Goal: Information Seeking & Learning: Learn about a topic

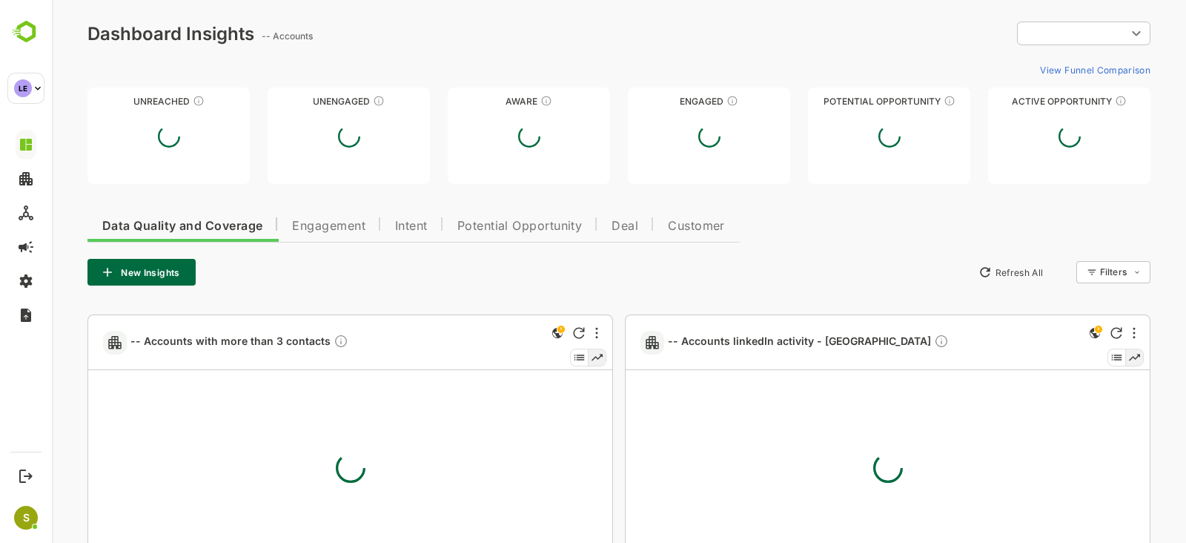
type input "**********"
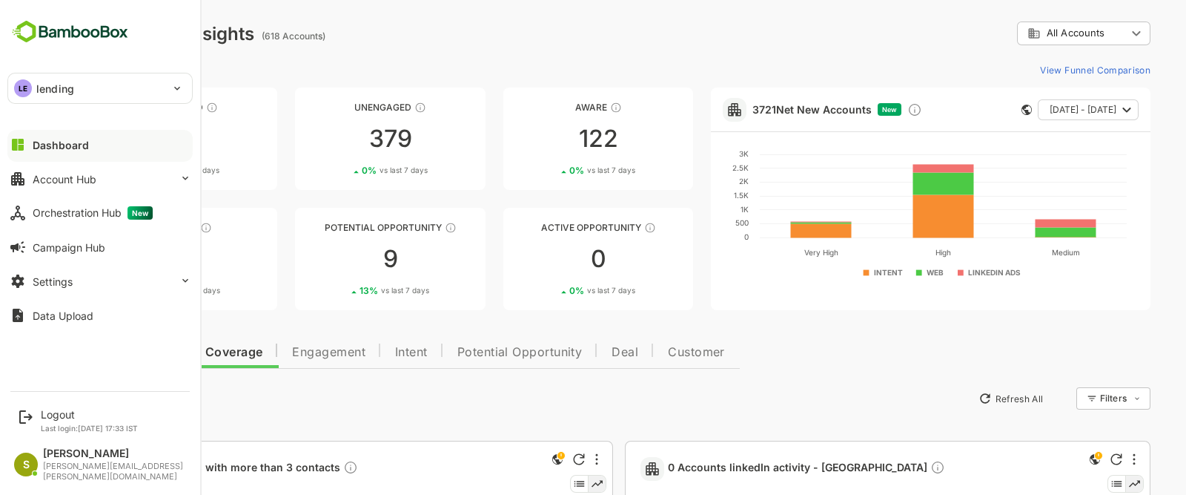
click at [38, 91] on p "lending" at bounding box center [55, 89] width 38 height 16
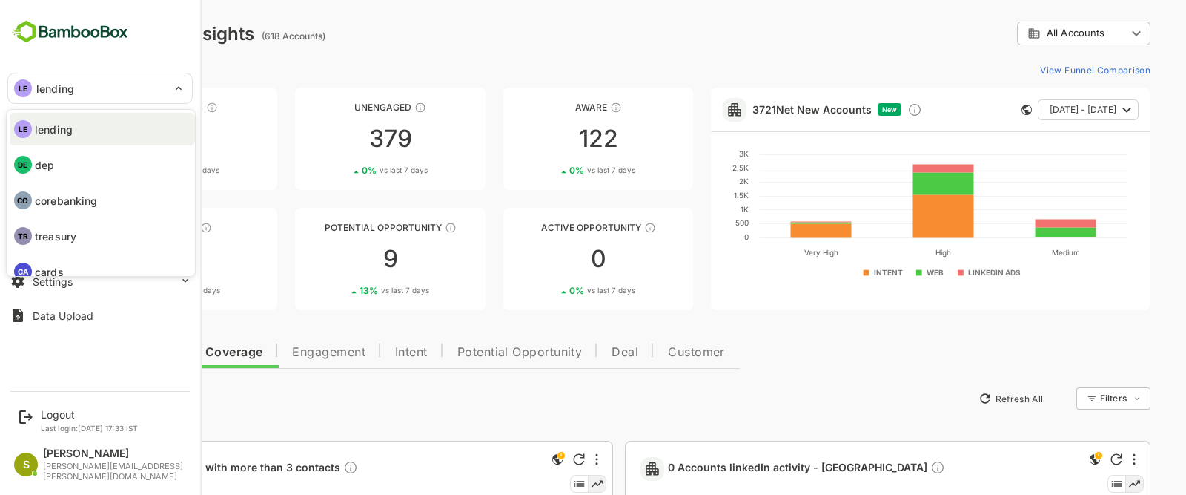
click at [482, 48] on div at bounding box center [593, 247] width 1186 height 495
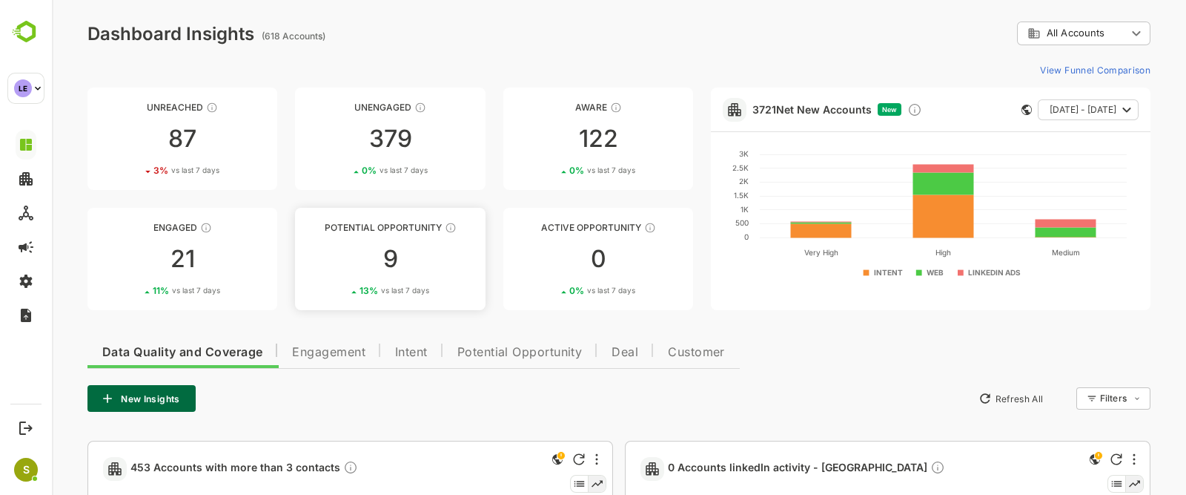
scroll to position [92, 0]
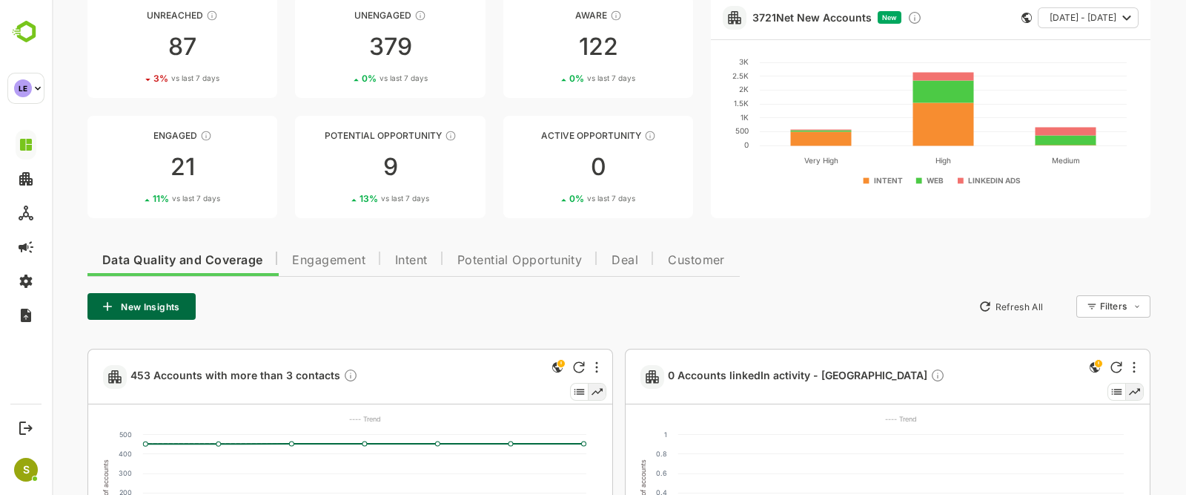
click at [492, 257] on span "Potential Opportunity" at bounding box center [519, 260] width 125 height 12
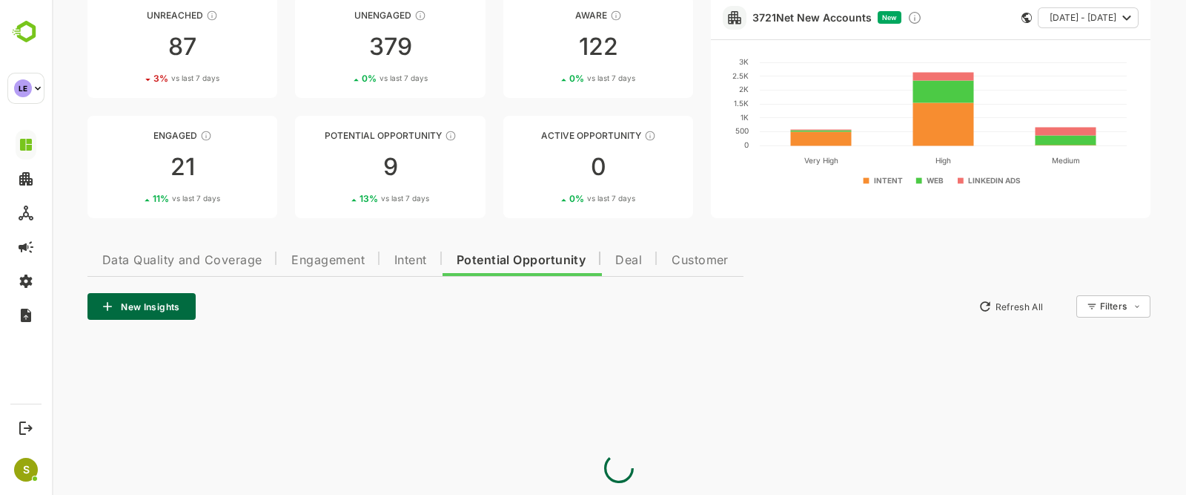
scroll to position [22, 0]
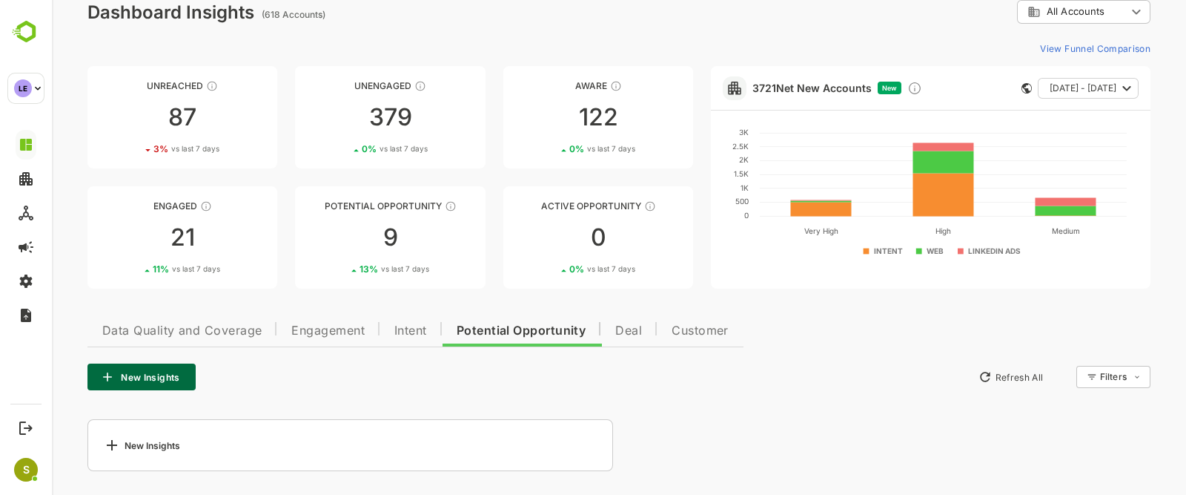
click at [414, 328] on span "Intent" at bounding box center [410, 331] width 33 height 12
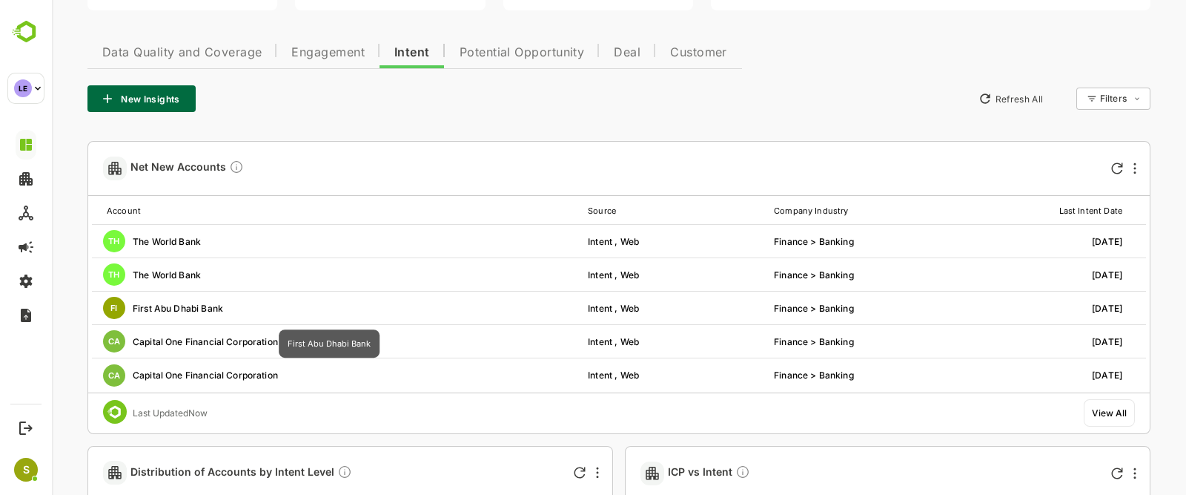
scroll to position [0, 0]
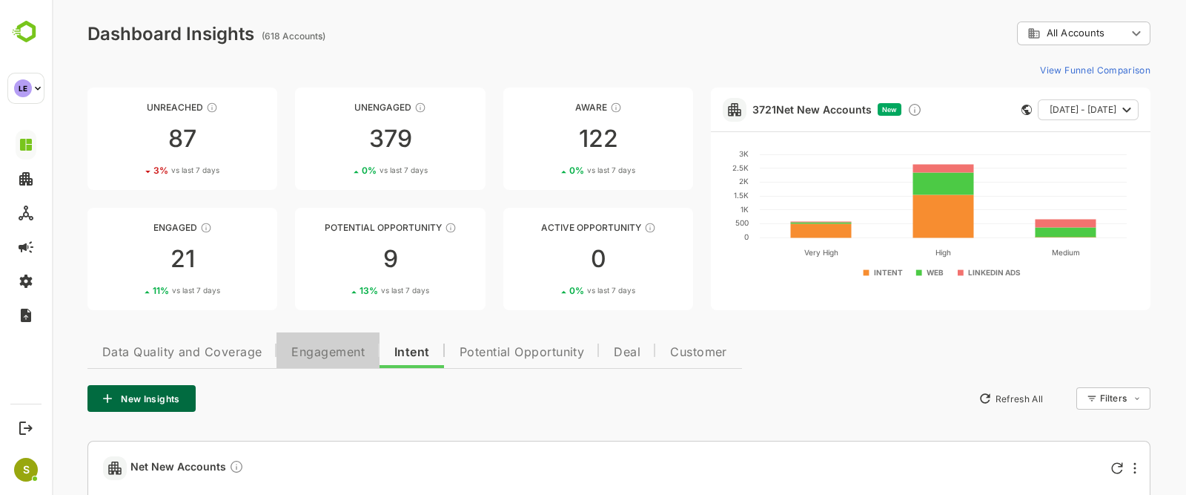
click at [314, 361] on button "Engagement" at bounding box center [328, 350] width 103 height 36
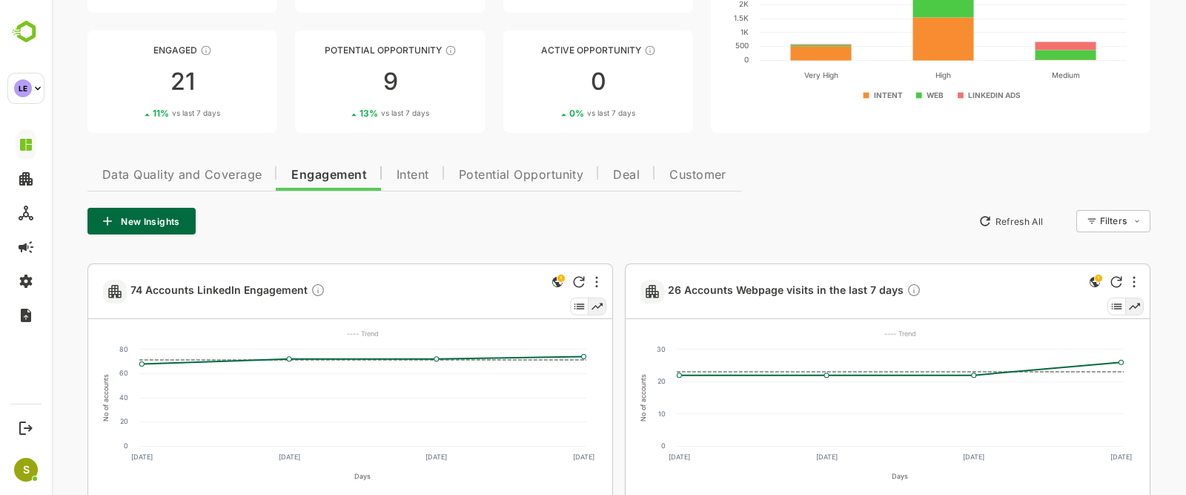
scroll to position [85, 0]
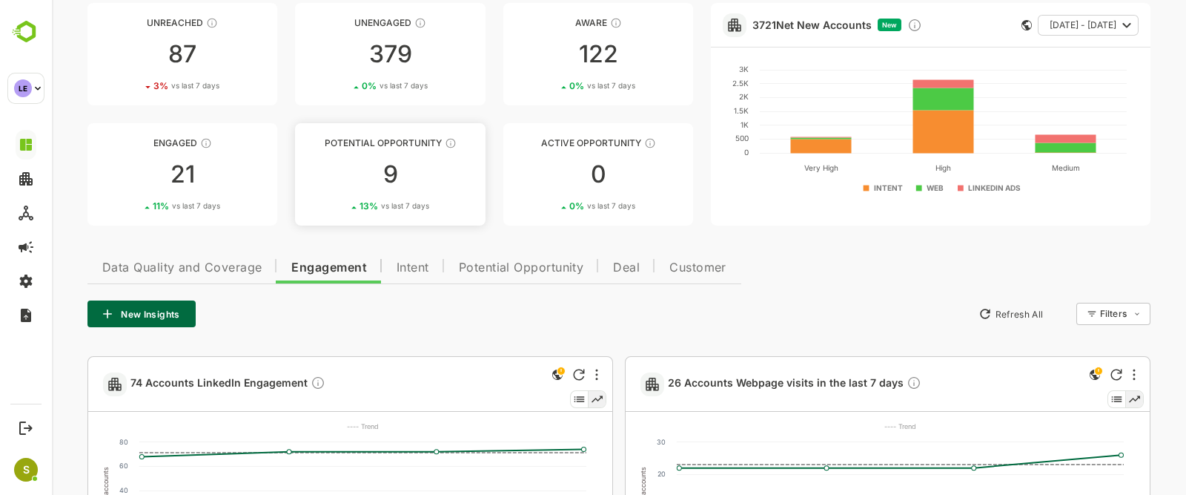
click at [412, 179] on div "9" at bounding box center [390, 174] width 190 height 24
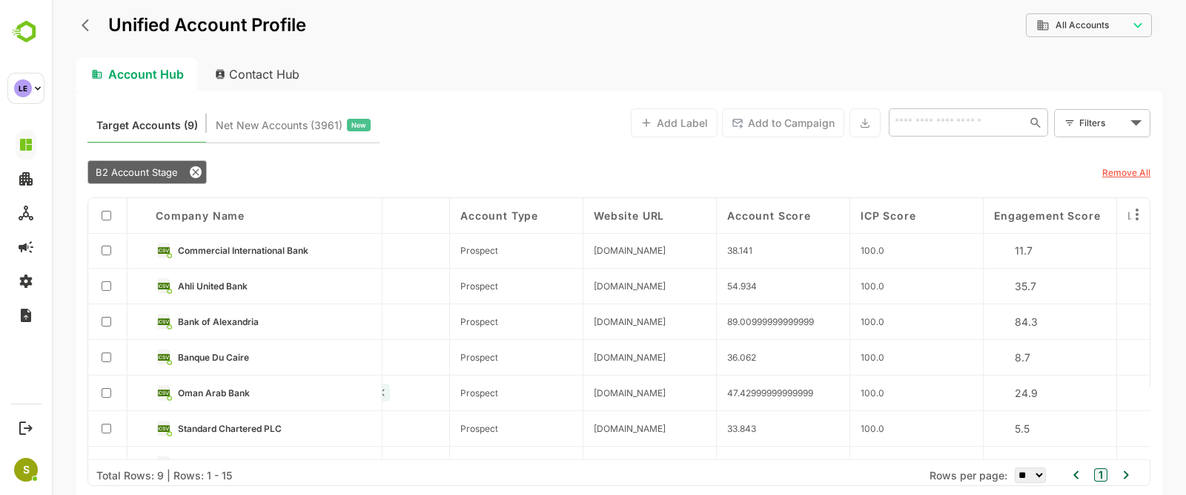
scroll to position [1, 1005]
click at [209, 251] on span "Commercial International Bank" at bounding box center [243, 250] width 131 height 11
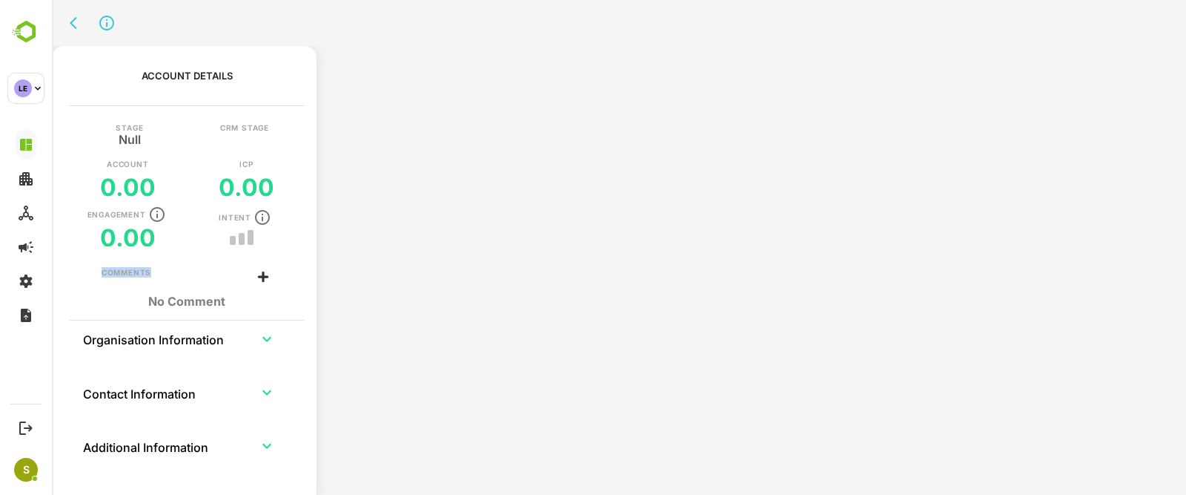
click at [209, 251] on div "Engagement 0.00 Intent" at bounding box center [187, 228] width 148 height 47
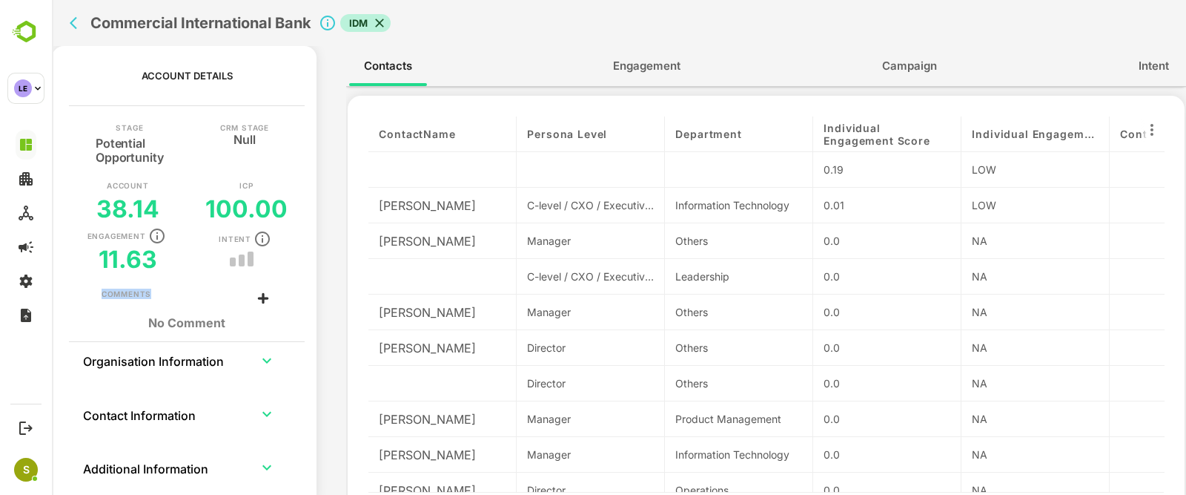
click at [650, 67] on span "Engagement" at bounding box center [646, 65] width 67 height 19
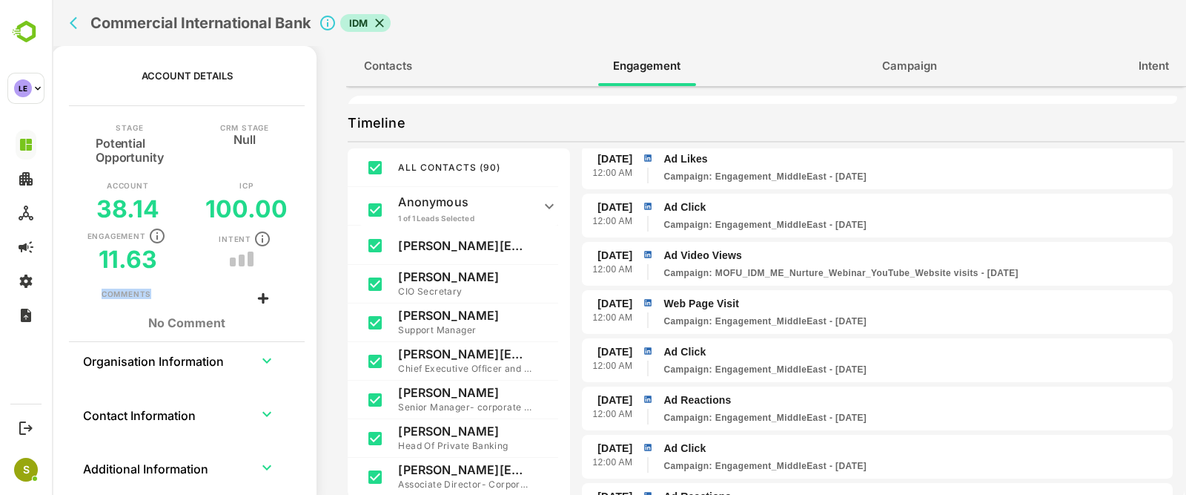
scroll to position [337, 0]
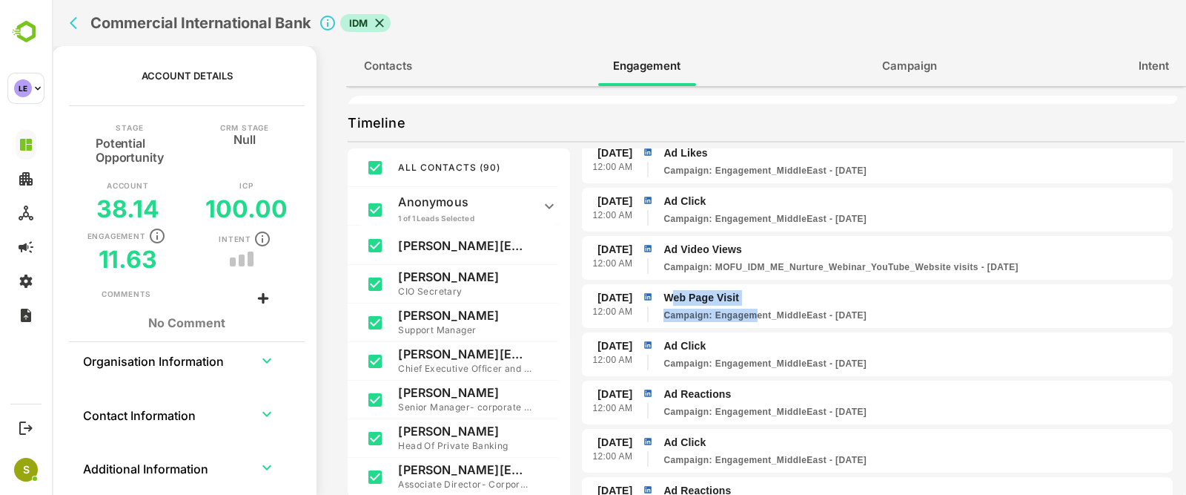
click at [668, 290] on span "Web Page Visit Campaign : Engagement_MiddleEast - [DATE]" at bounding box center [915, 306] width 503 height 32
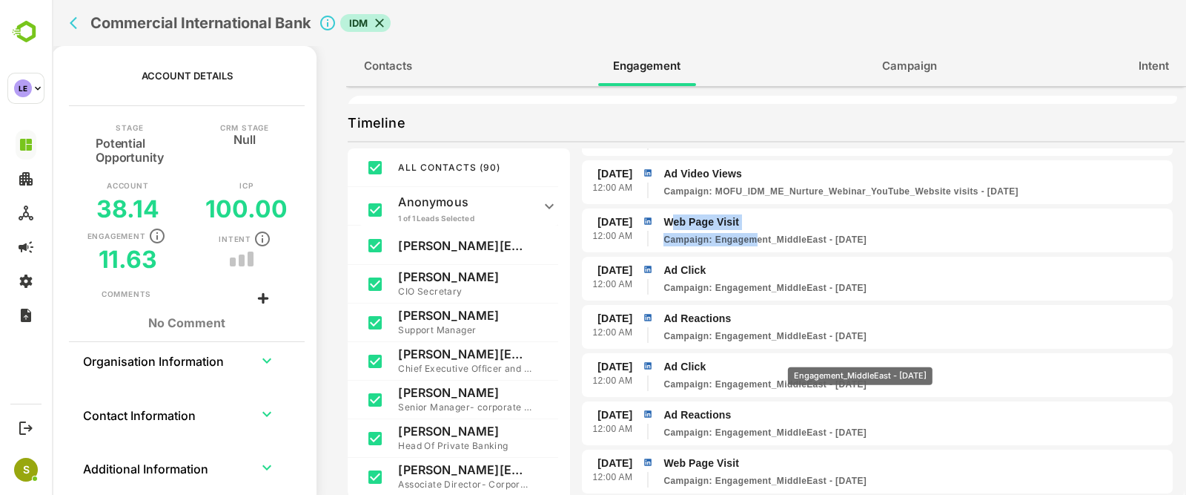
scroll to position [320, 0]
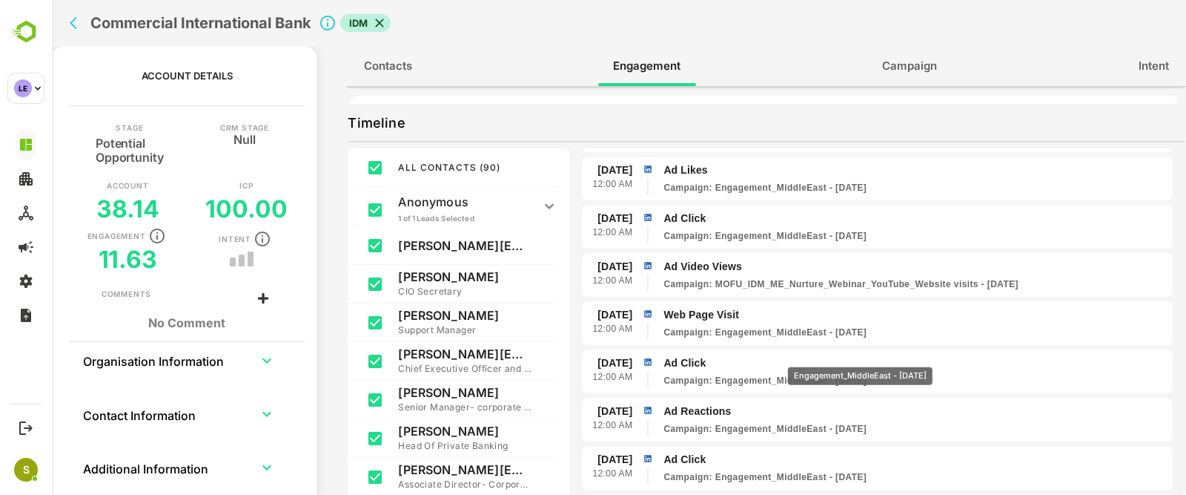
click at [850, 331] on p "Campaign : Engagement_MiddleEast - [DATE]" at bounding box center [765, 332] width 203 height 13
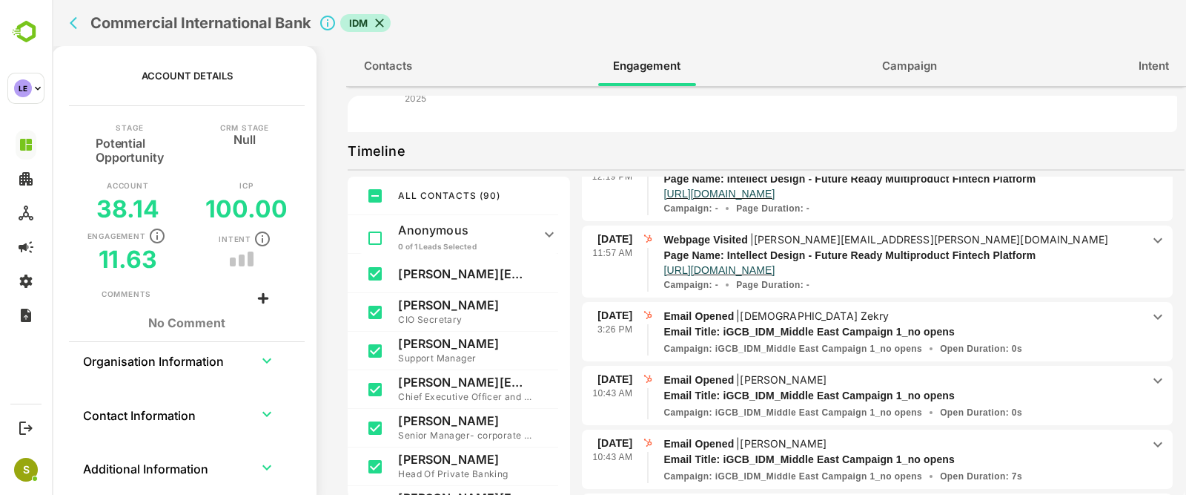
scroll to position [185, 0]
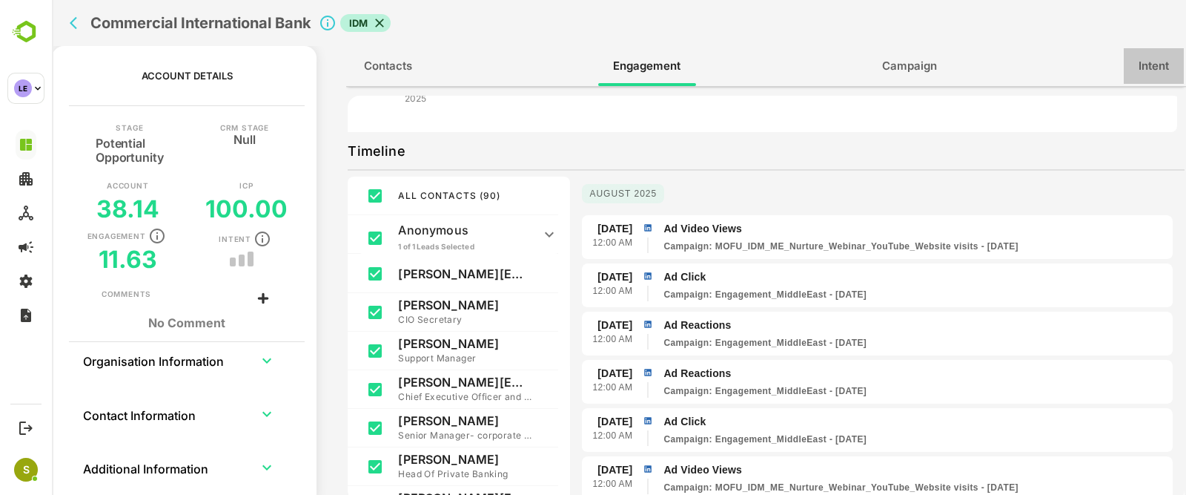
click at [1154, 72] on span "Intent" at bounding box center [1154, 65] width 30 height 19
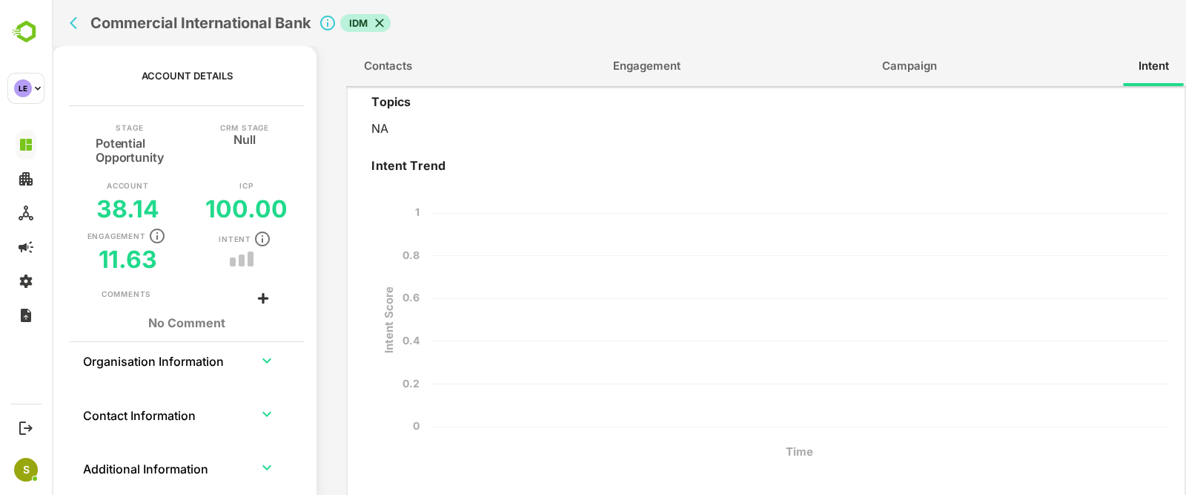
scroll to position [0, 0]
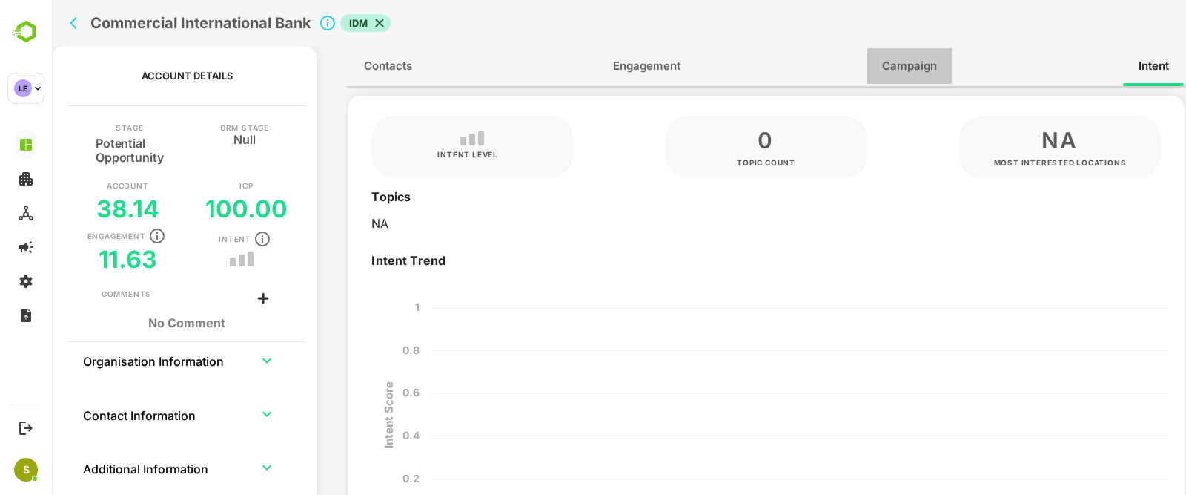
click at [902, 73] on span "Campaign" at bounding box center [909, 65] width 55 height 19
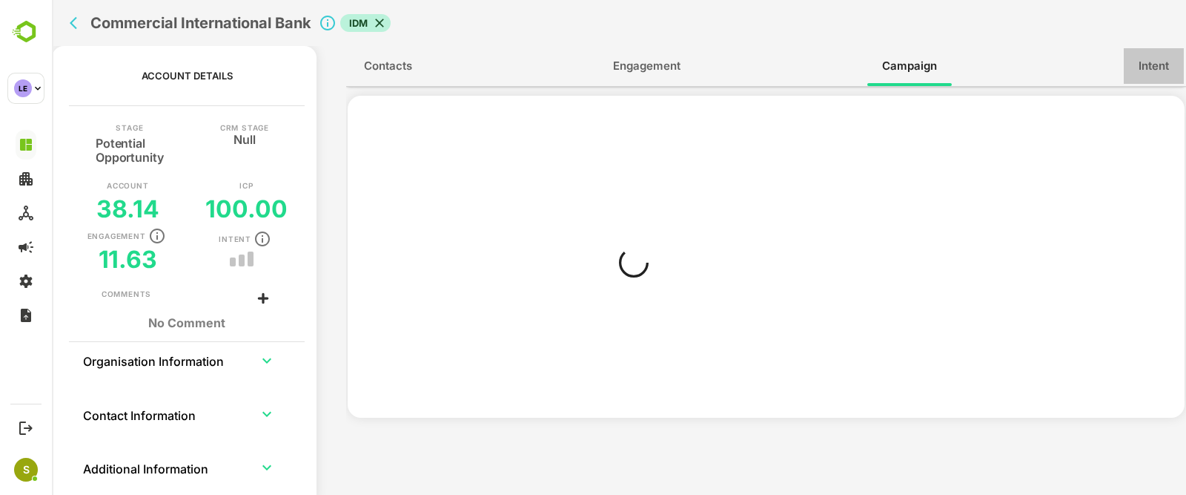
click at [1146, 65] on span "Intent" at bounding box center [1154, 65] width 30 height 19
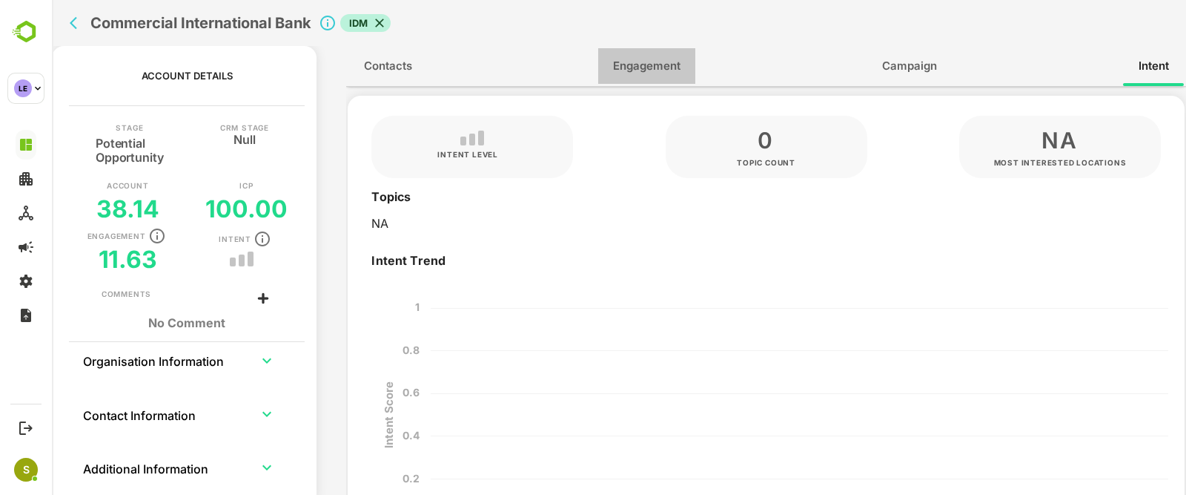
click at [670, 74] on span "Engagement" at bounding box center [646, 65] width 67 height 19
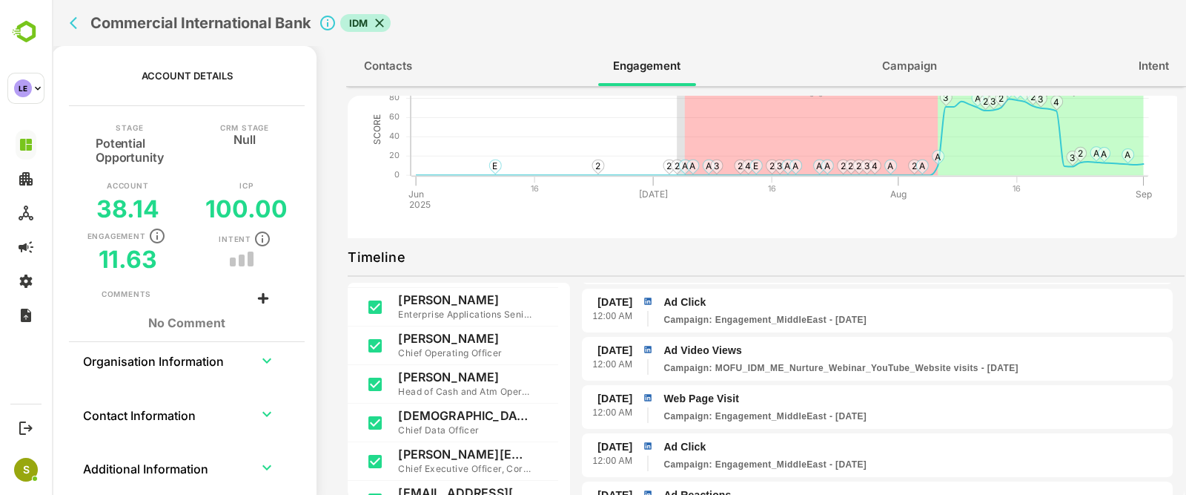
scroll to position [2316, 0]
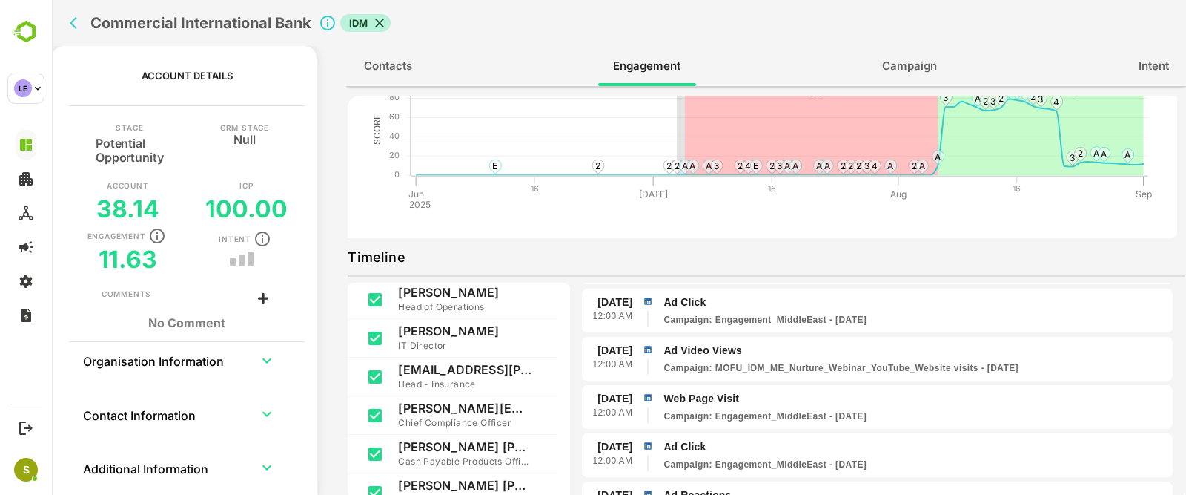
click at [64, 19] on div "Commercial International Bank IDM" at bounding box center [426, 23] width 725 height 46
click at [61, 16] on div "Commercial International Bank IDM" at bounding box center [619, 23] width 1134 height 46
click at [83, 22] on icon "back" at bounding box center [77, 23] width 15 height 15
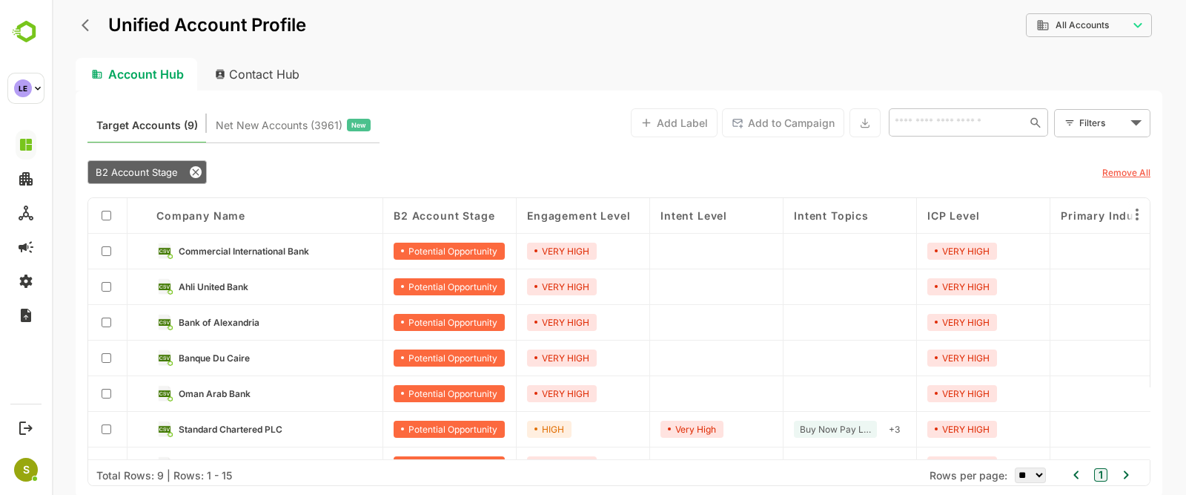
click at [252, 288] on link "Ahli United Bank" at bounding box center [276, 286] width 194 height 16
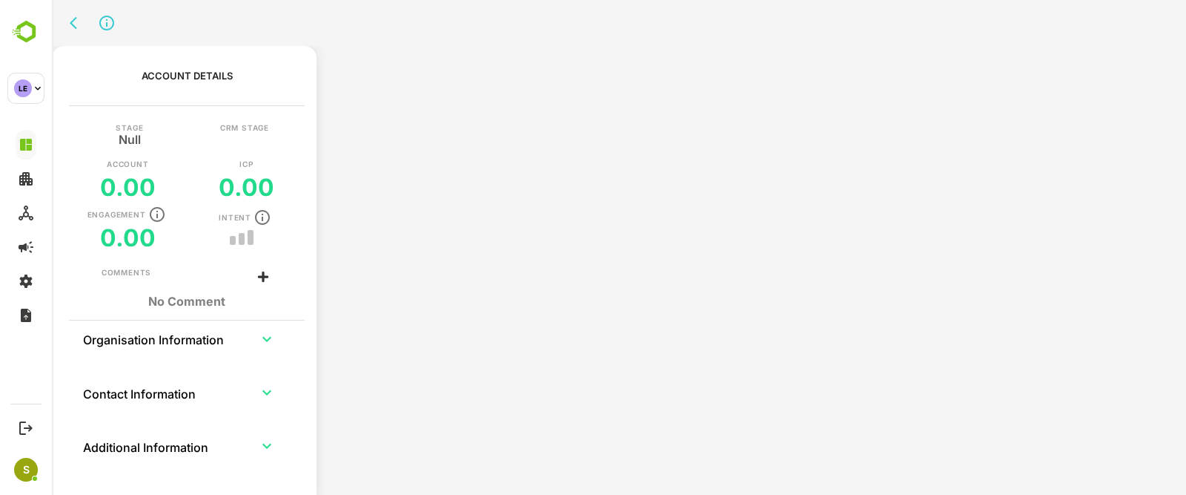
click at [252, 288] on div "Comments No Comment" at bounding box center [187, 293] width 171 height 53
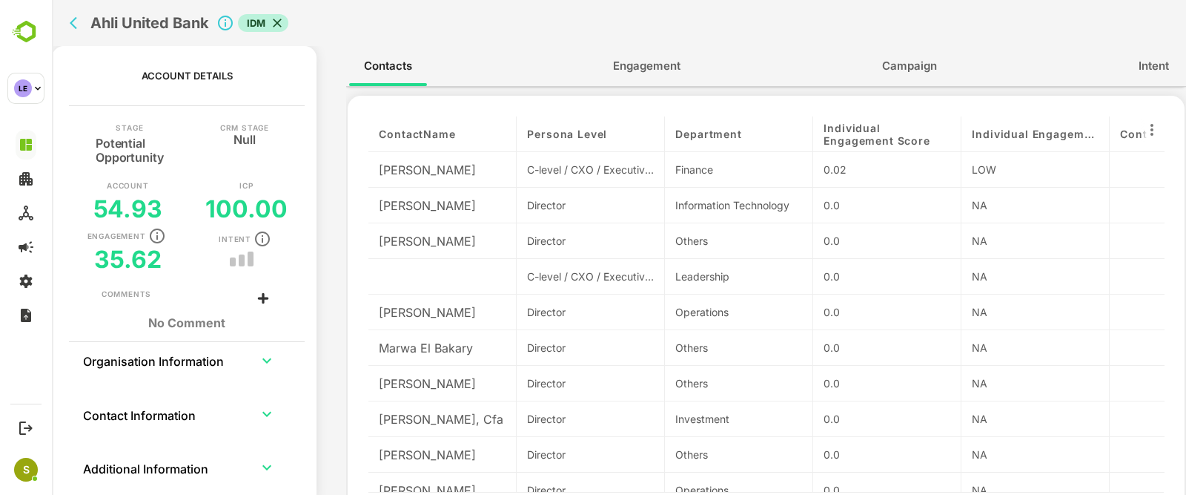
click at [632, 56] on span "Engagement" at bounding box center [646, 65] width 67 height 19
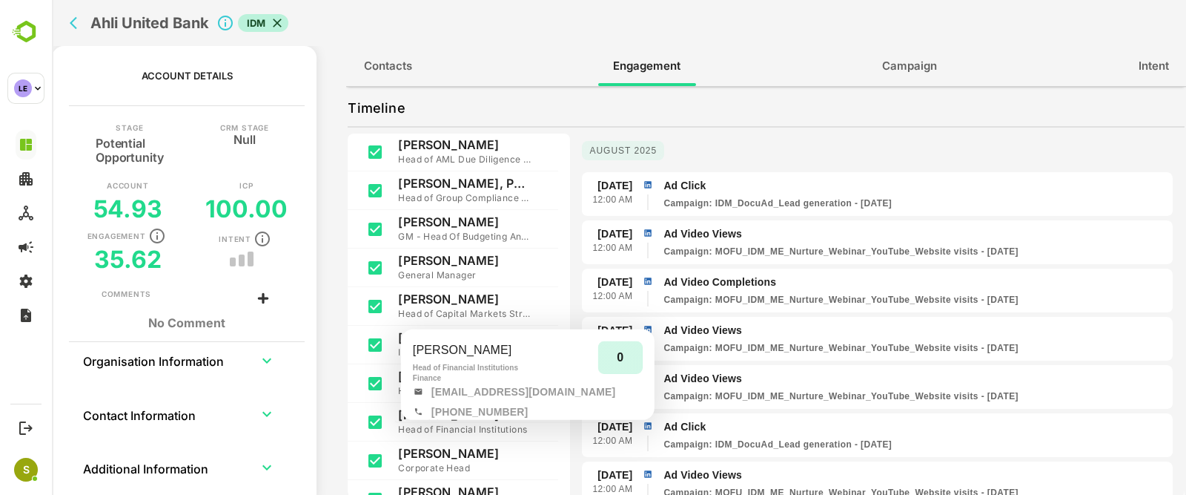
scroll to position [1020, 0]
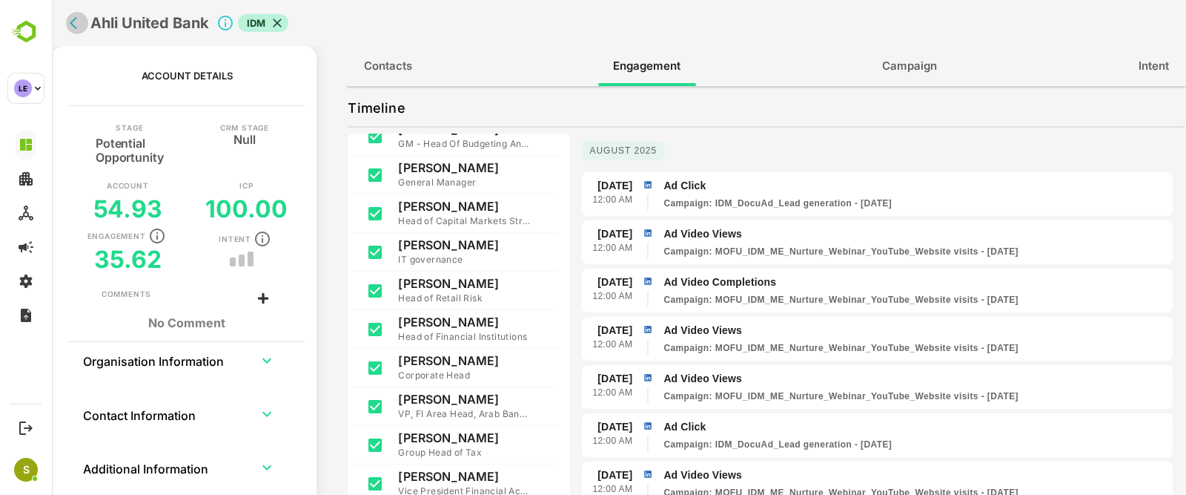
click at [69, 30] on button "back" at bounding box center [77, 23] width 22 height 22
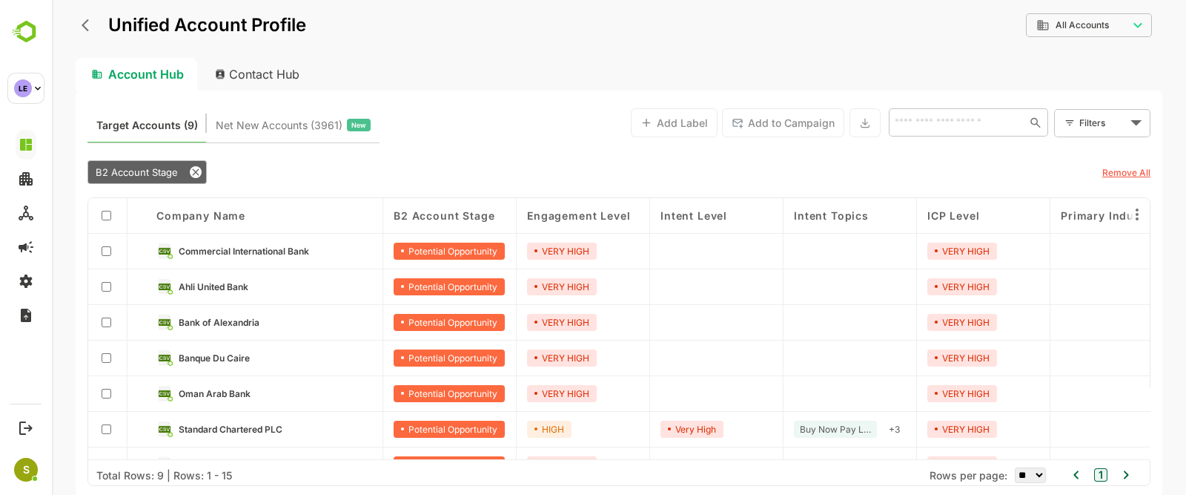
click at [268, 321] on link "Bank of Alexandria" at bounding box center [276, 322] width 194 height 16
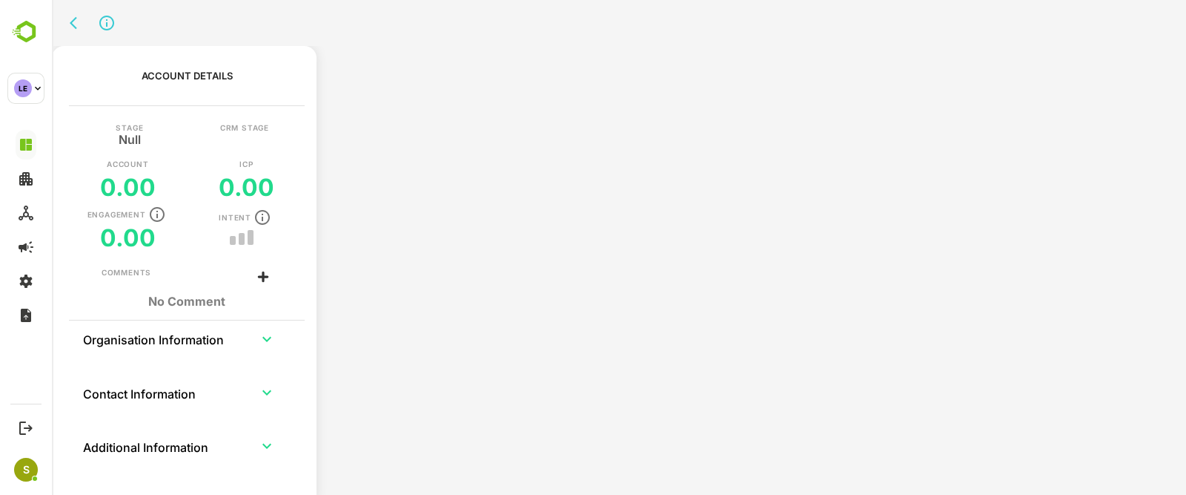
click at [268, 321] on div "Account Details Stage Null CRM Stage Account 0.00 ICP 0.00 Engagement 0.00 Inte…" at bounding box center [187, 240] width 260 height 389
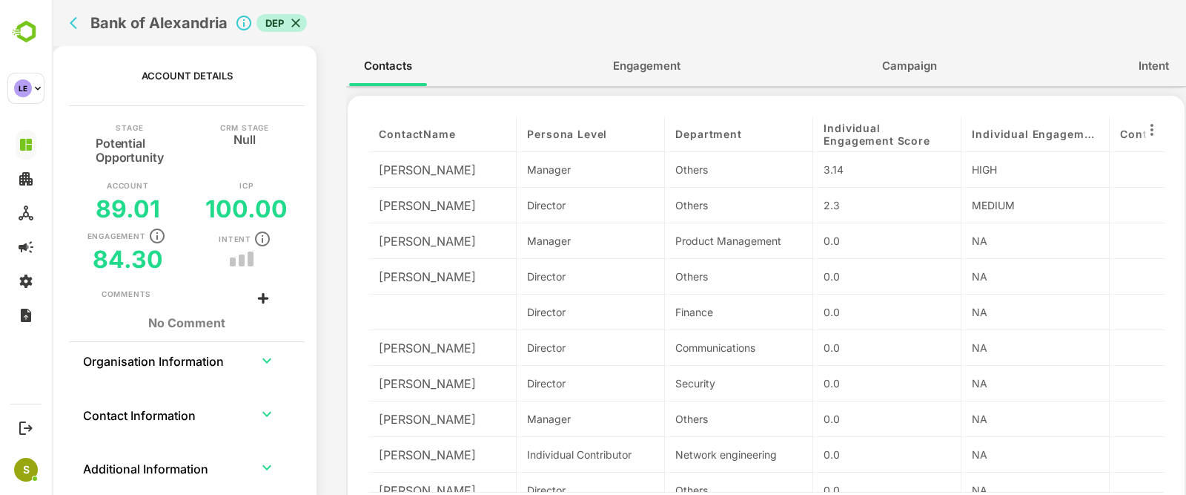
click at [587, 85] on div "Contacts Engagement Campaign Intent" at bounding box center [766, 66] width 840 height 40
click at [625, 68] on span "Engagement" at bounding box center [646, 65] width 67 height 19
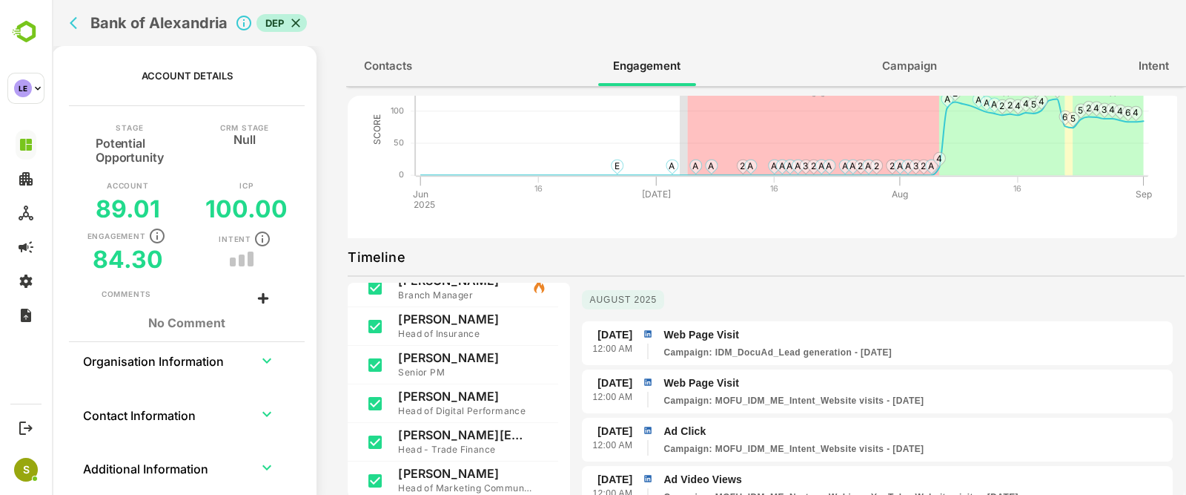
scroll to position [0, 0]
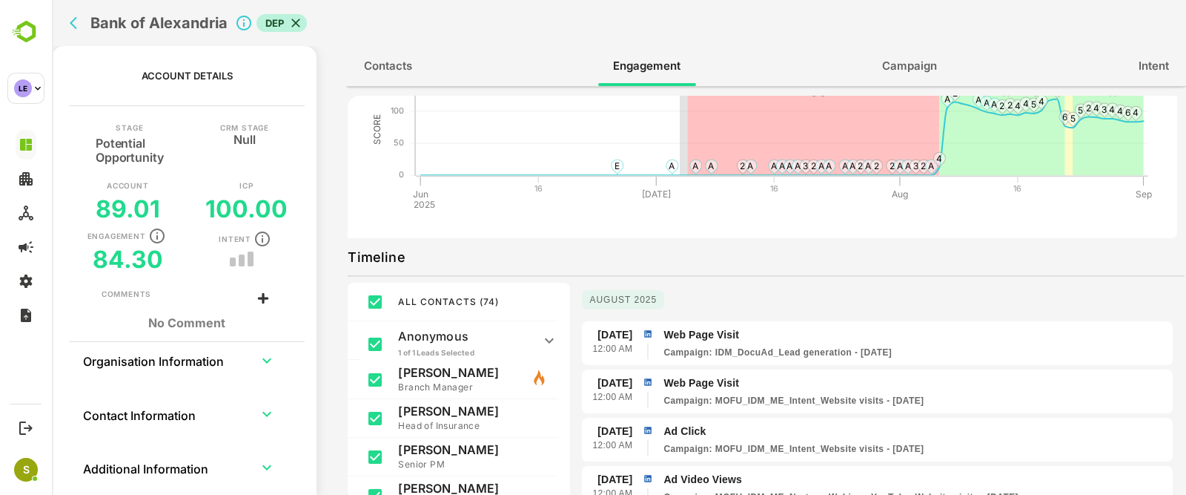
click at [64, 23] on div "Bank of Alexandria DEP" at bounding box center [405, 23] width 683 height 46
click at [70, 23] on icon "back" at bounding box center [77, 23] width 15 height 15
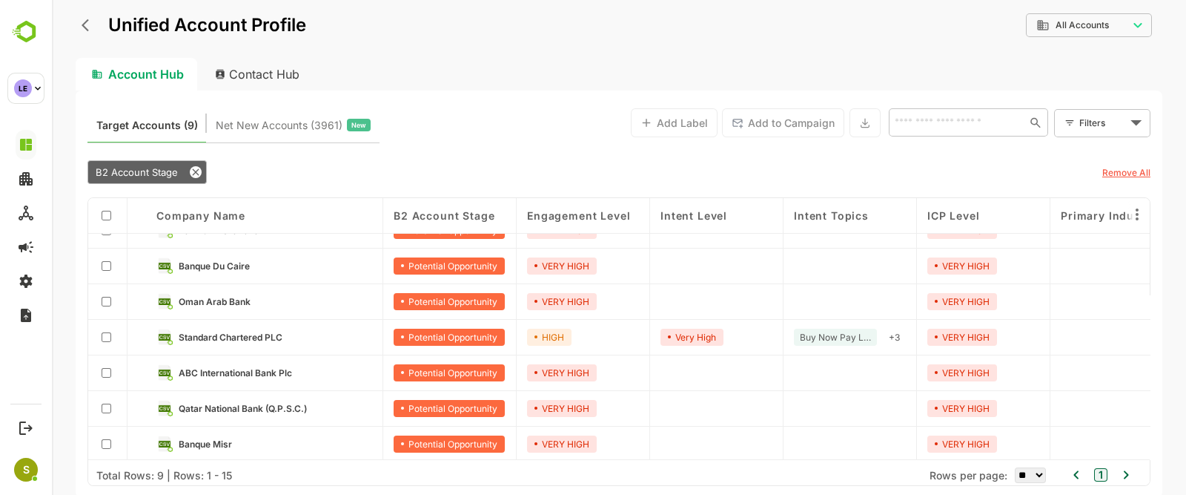
scroll to position [99, 0]
